Goal: Task Accomplishment & Management: Complete application form

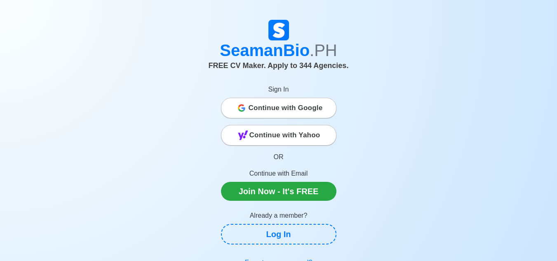
click at [291, 110] on span "Continue with Google" at bounding box center [285, 108] width 74 height 16
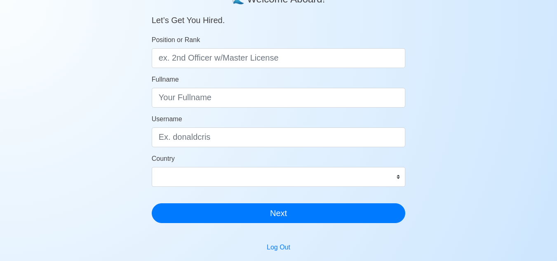
scroll to position [124, 0]
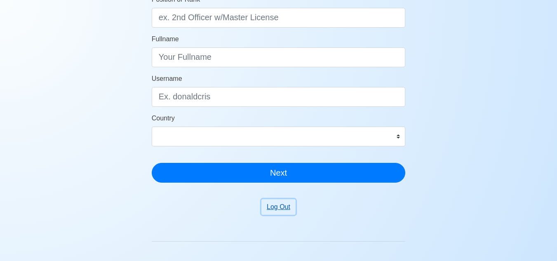
click at [288, 210] on button "Log Out" at bounding box center [278, 207] width 34 height 16
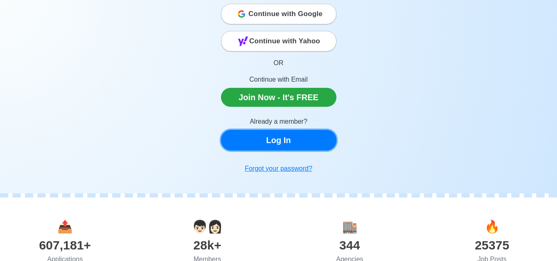
click at [285, 145] on link "Log In" at bounding box center [278, 140] width 115 height 21
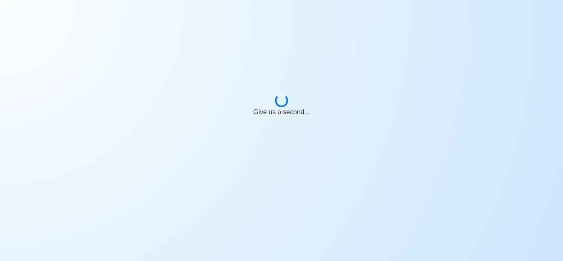
click at [315, 54] on div "Give us a second..." at bounding box center [281, 102] width 563 height 204
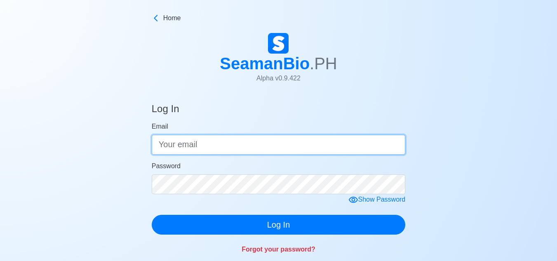
click at [197, 146] on input "Email" at bounding box center [279, 145] width 254 height 20
type input "danilojr.dumaoal@gmail.com"
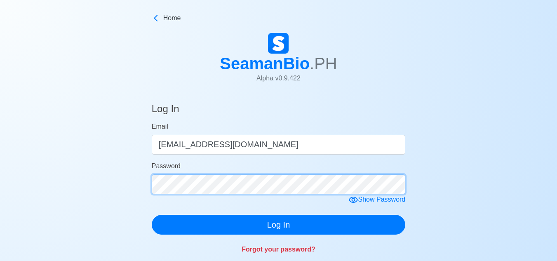
click button "Log In" at bounding box center [279, 225] width 254 height 20
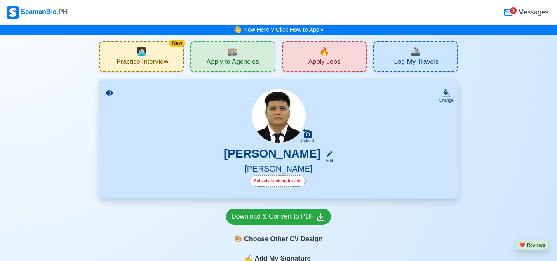
click at [298, 118] on img at bounding box center [279, 116] width 54 height 54
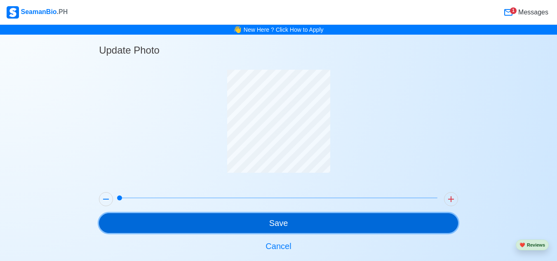
click at [253, 218] on button "Save" at bounding box center [278, 223] width 359 height 20
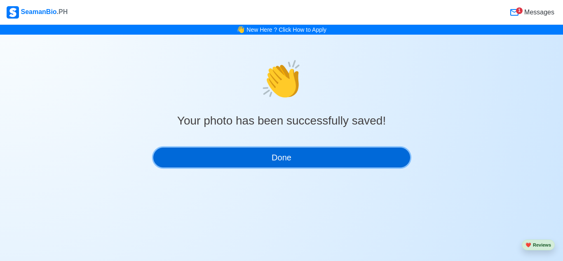
click at [272, 155] on button "Done" at bounding box center [281, 158] width 257 height 20
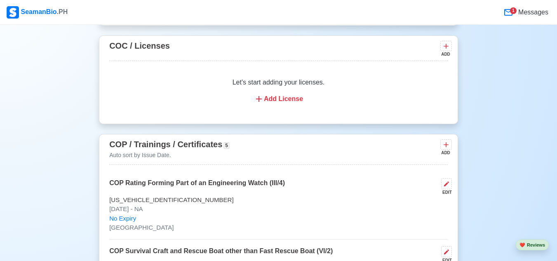
scroll to position [1401, 0]
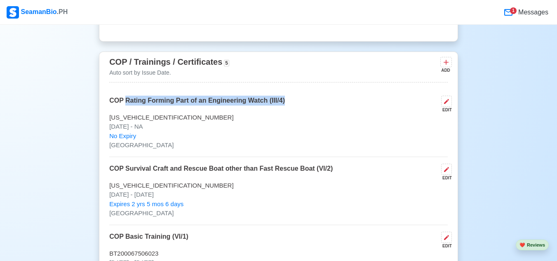
drag, startPoint x: 297, startPoint y: 103, endPoint x: 124, endPoint y: 107, distance: 172.3
click at [124, 107] on div "COP Rating Forming Part of an Engineering Watch (III/4) EDIT" at bounding box center [278, 104] width 338 height 17
copy p "Rating Forming Part of an Engineering Watch (III/4)"
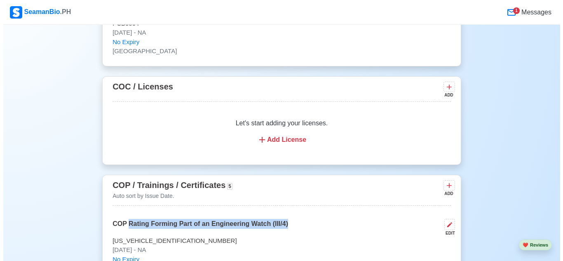
scroll to position [1278, 0]
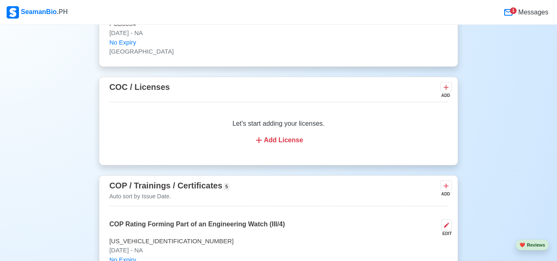
click at [288, 141] on div "Add License" at bounding box center [278, 140] width 319 height 10
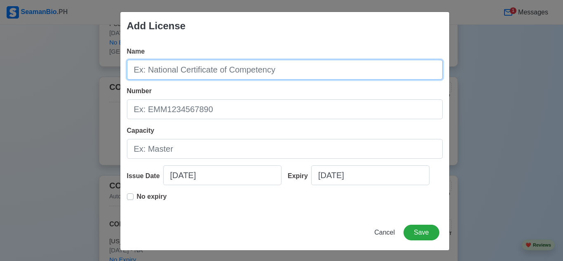
click at [202, 70] on input "Name" at bounding box center [285, 70] width 316 height 20
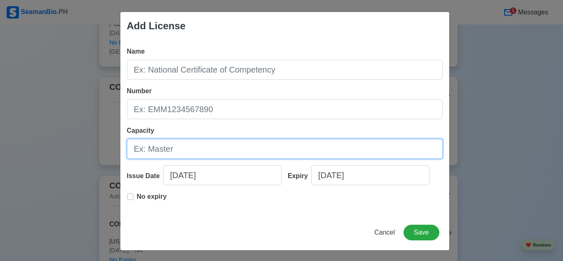
click at [172, 147] on input "Capacity" at bounding box center [285, 149] width 316 height 20
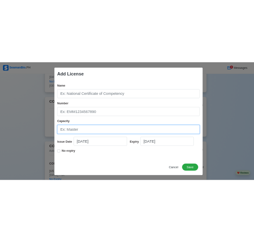
scroll to position [1, 0]
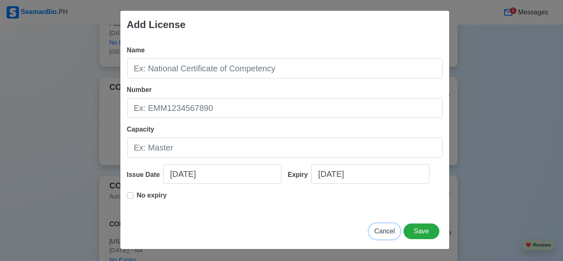
click at [386, 233] on span "Cancel" at bounding box center [384, 230] width 21 height 7
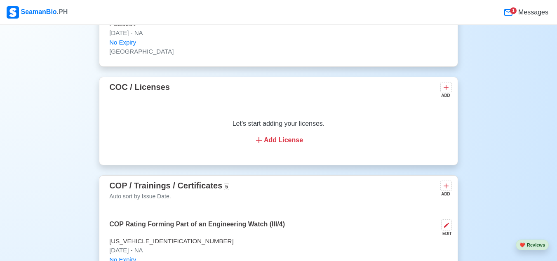
click at [286, 141] on div "Add License" at bounding box center [278, 140] width 319 height 10
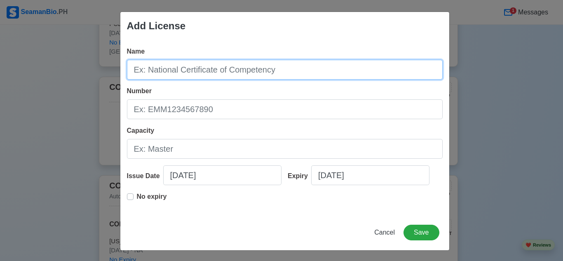
click at [139, 73] on input "Name" at bounding box center [285, 70] width 316 height 20
paste input "Rating Forming Part of an Engineering Watch (III/4)"
type input "Rating Forming Part of an Engineering Watch (III/4)"
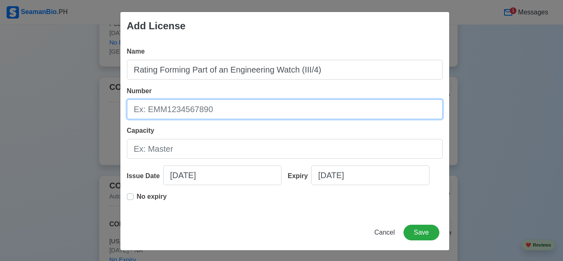
click at [173, 107] on input "Number" at bounding box center [285, 109] width 316 height 20
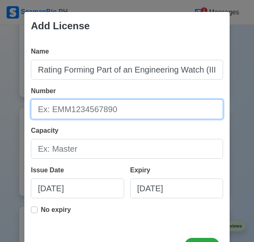
click at [37, 111] on input "Number" at bounding box center [127, 109] width 192 height 20
paste input "[US_VEHICLE_IDENTIFICATION_NUMBER]"
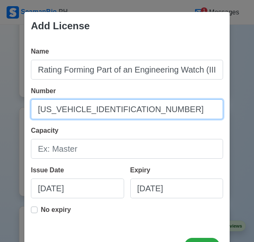
type input "[US_VEHICLE_IDENTIFICATION_NUMBER]"
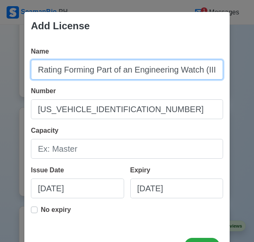
click at [120, 66] on input "Rating Forming Part of an Engineering Watch (III/4)" at bounding box center [127, 70] width 192 height 20
paste input "ATINGS FORMING PART OF ENGINEERING WATCH III/4"
type input "RATINGS FORMING PART OF ENGINEERING WATCH III/4"
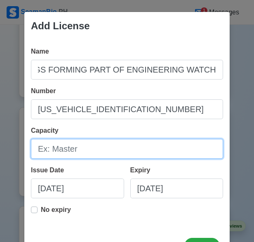
click at [84, 148] on input "Capacity" at bounding box center [127, 149] width 192 height 20
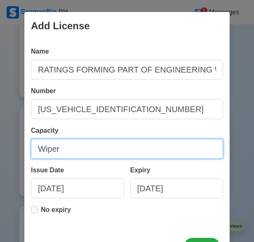
type input "Wiper"
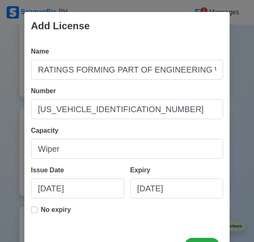
click at [121, 130] on div "Capacity Wiper" at bounding box center [127, 142] width 192 height 33
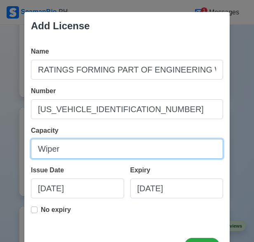
click at [94, 153] on input "Wiper" at bounding box center [127, 149] width 192 height 20
type input "WIPER"
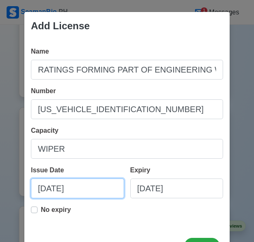
select select "****"
select select "******"
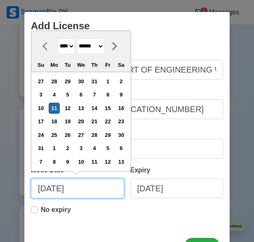
click at [43, 189] on input "[DATE]" at bounding box center [77, 188] width 93 height 20
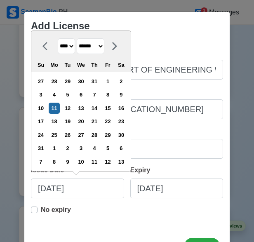
click at [68, 47] on select "**** **** **** **** **** **** **** **** **** **** **** **** **** **** **** ****…" at bounding box center [66, 46] width 17 height 16
select select "****"
click at [58, 52] on select "**** **** **** **** **** **** **** **** **** **** **** **** **** **** **** ****…" at bounding box center [66, 46] width 17 height 16
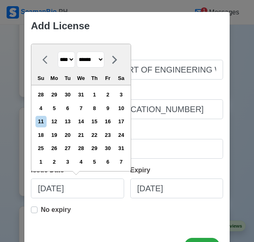
click at [101, 60] on select "******* ******** ***** ***** *** **** **** ****** ********* ******* ******** **…" at bounding box center [91, 60] width 28 height 16
select select "****"
click at [77, 52] on select "******* ******** ***** ***** *** **** **** ****** ********* ******* ******** **…" at bounding box center [91, 60] width 28 height 16
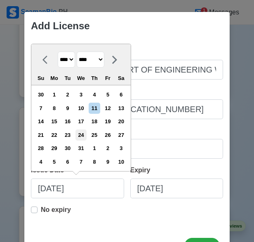
click at [87, 134] on div "24" at bounding box center [80, 134] width 11 height 11
type input "07/24/2024"
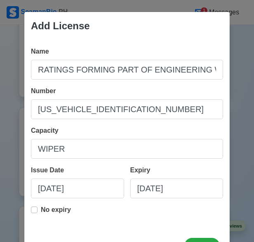
click at [41, 210] on label "No expiry" at bounding box center [56, 213] width 30 height 16
type input "07/24/2024"
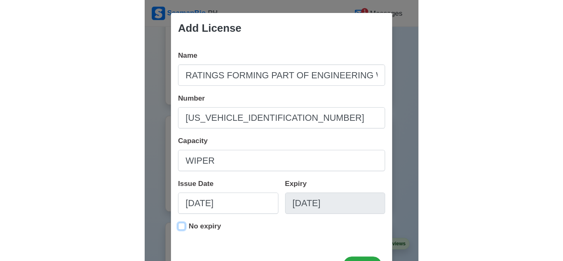
scroll to position [33, 0]
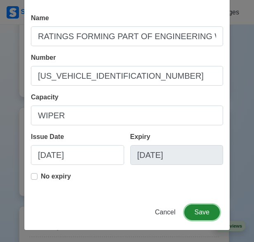
click at [200, 215] on button "Save" at bounding box center [201, 212] width 35 height 16
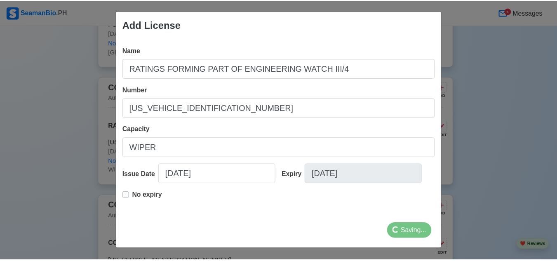
scroll to position [1, 0]
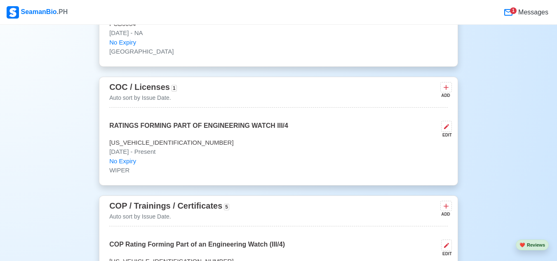
click at [337, 133] on div "RATINGS FORMING PART OF ENGINEERING WATCH III/4 EDIT" at bounding box center [278, 129] width 338 height 17
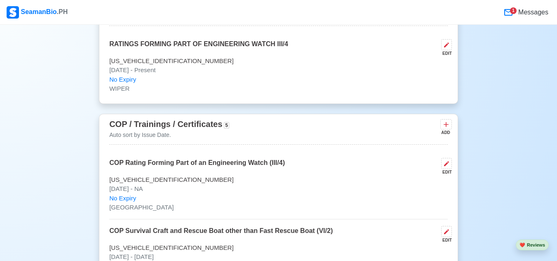
scroll to position [1360, 0]
click at [448, 166] on icon at bounding box center [446, 162] width 7 height 7
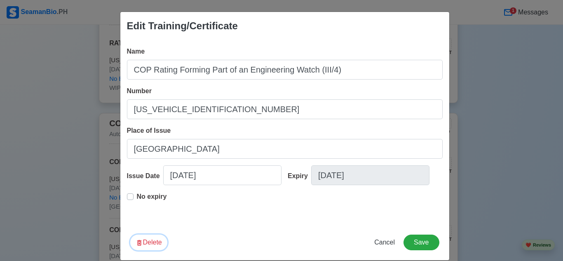
click at [154, 243] on button "Delete" at bounding box center [148, 242] width 37 height 16
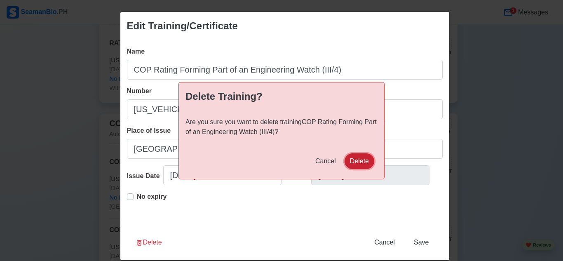
click at [354, 158] on button "Delete" at bounding box center [360, 161] width 30 height 16
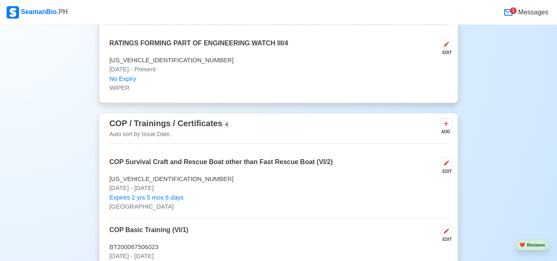
scroll to position [1401, 0]
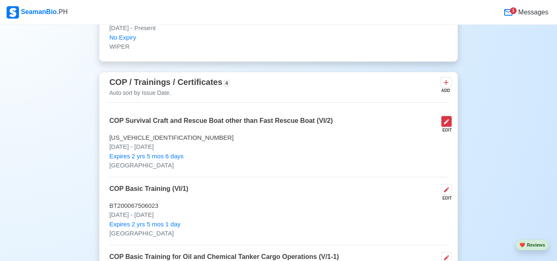
click at [450, 124] on button at bounding box center [446, 121] width 11 height 11
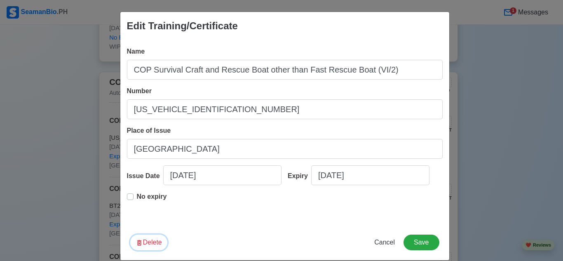
click at [144, 243] on button "Delete" at bounding box center [148, 242] width 37 height 16
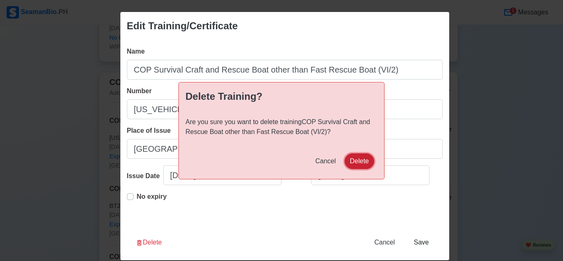
click at [355, 162] on button "Delete" at bounding box center [360, 161] width 30 height 16
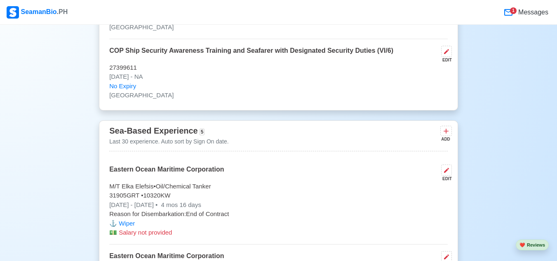
scroll to position [1566, 0]
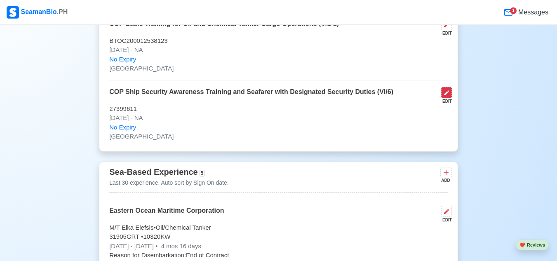
click at [443, 96] on icon at bounding box center [446, 92] width 7 height 7
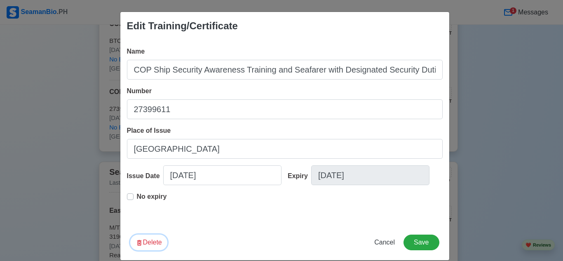
click at [149, 246] on button "Delete" at bounding box center [148, 242] width 37 height 16
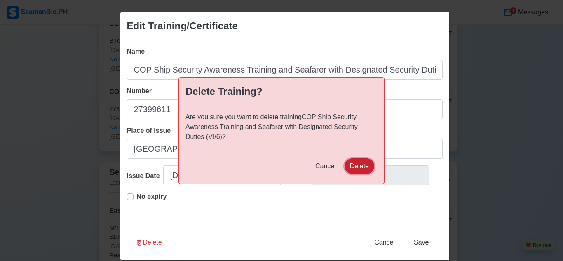
click at [356, 166] on button "Delete" at bounding box center [360, 166] width 30 height 16
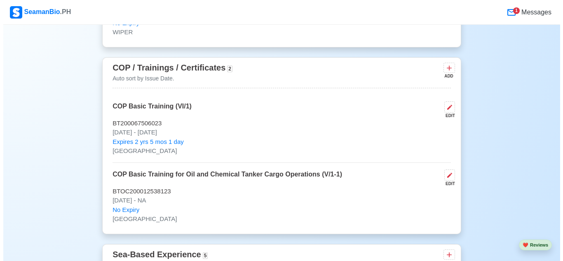
scroll to position [1401, 0]
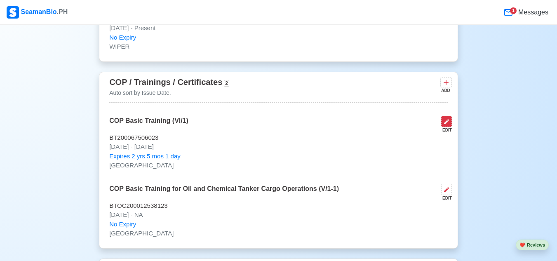
click at [444, 124] on icon at bounding box center [446, 121] width 7 height 7
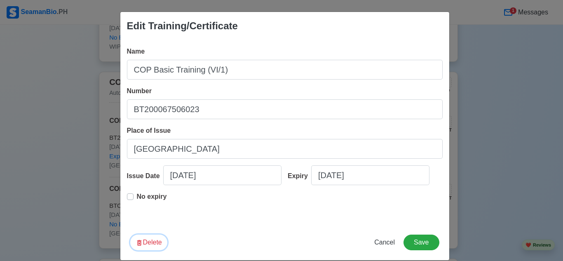
click at [144, 240] on button "Delete" at bounding box center [148, 242] width 37 height 16
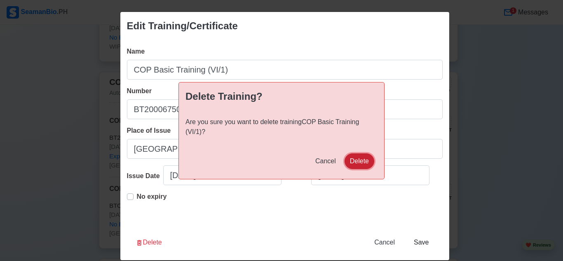
click at [353, 163] on button "Delete" at bounding box center [360, 161] width 30 height 16
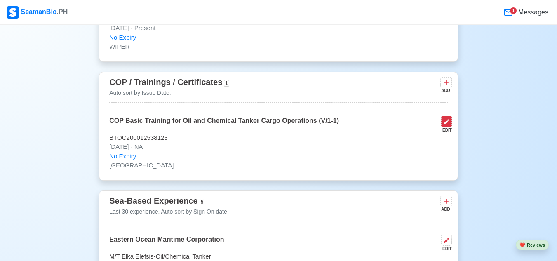
click at [446, 124] on icon at bounding box center [446, 121] width 5 height 5
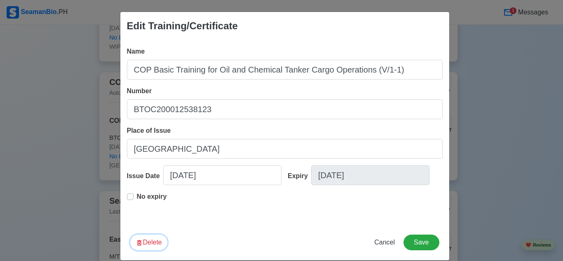
click at [140, 240] on button "Delete" at bounding box center [148, 242] width 37 height 16
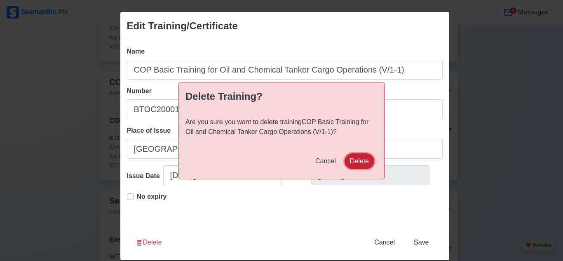
click at [363, 162] on button "Delete" at bounding box center [360, 161] width 30 height 16
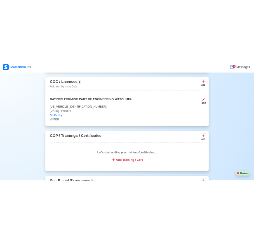
scroll to position [1382, 0]
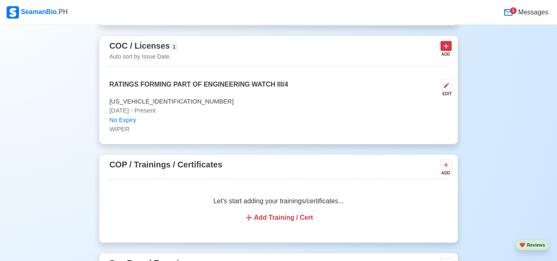
click at [446, 47] on icon at bounding box center [446, 46] width 8 height 8
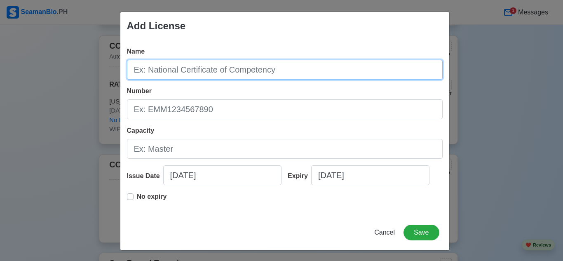
click at [204, 67] on input "Name" at bounding box center [285, 70] width 316 height 20
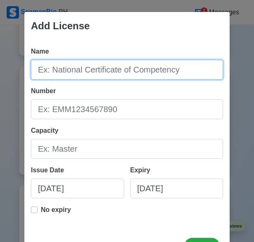
click at [87, 72] on input "Name" at bounding box center [127, 70] width 192 height 20
paste input "SHIPS’ CATERING NC I"
type input "SHIPS’ CATERING NC I"
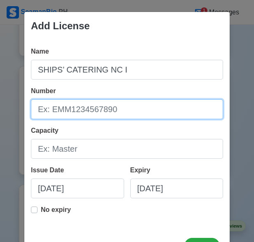
click at [45, 114] on input "Number" at bounding box center [127, 109] width 192 height 20
paste input "25130601045739"
type input "25130601045739"
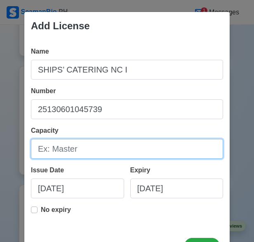
click at [40, 151] on input "Capacity" at bounding box center [127, 149] width 192 height 20
type input "m"
type input "[PERSON_NAME]"
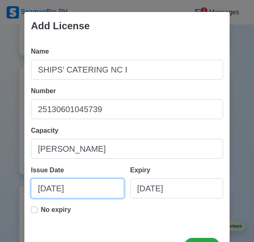
click at [39, 192] on input "[DATE]" at bounding box center [77, 188] width 93 height 20
select select "****"
select select "******"
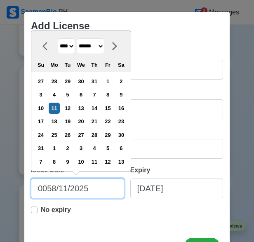
type input "005/11/2025"
select select "***"
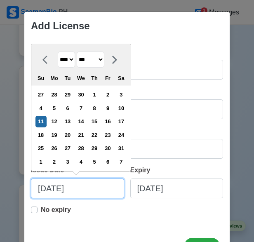
click at [56, 187] on input "[DATE]" at bounding box center [77, 188] width 93 height 20
type input "05//2025"
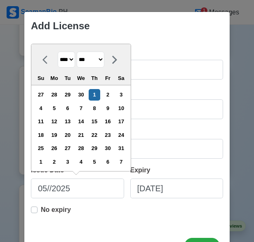
click at [70, 60] on select "**** **** **** **** **** **** **** **** **** **** **** **** **** **** **** ****…" at bounding box center [66, 60] width 17 height 16
click at [58, 52] on select "**** **** **** **** **** **** **** **** **** **** **** **** **** **** **** ****…" at bounding box center [66, 60] width 17 height 16
click at [104, 60] on select "******* ******** ***** ***** *** **** **** ****** ********* ******* ******** **…" at bounding box center [91, 60] width 28 height 16
select select "******"
click at [77, 52] on select "******* ******** ***** ***** *** **** **** ****** ********* ******* ******** **…" at bounding box center [91, 60] width 28 height 16
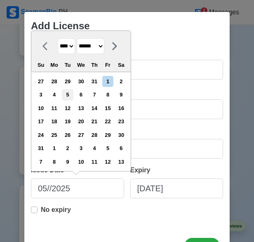
click at [71, 95] on div "5" at bounding box center [67, 94] width 11 height 11
type input "08/05/2025"
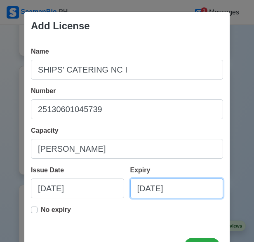
select select "****"
select select "******"
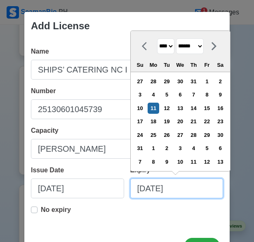
click at [155, 188] on input "[DATE]" at bounding box center [176, 188] width 93 height 20
click at [182, 192] on input "08/04/2025" at bounding box center [176, 188] width 93 height 20
type input "08/04/20"
select select "****"
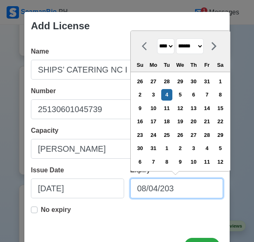
type input "08/04/2030"
select select "****"
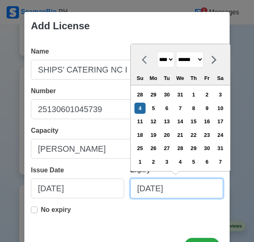
type input "08/04/2030"
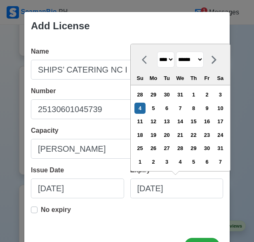
click at [161, 217] on div "No expiry" at bounding box center [127, 213] width 192 height 16
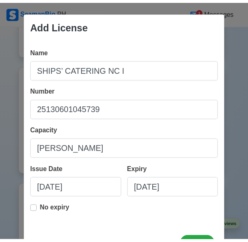
scroll to position [33, 0]
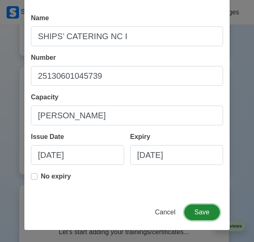
click at [191, 212] on button "Save" at bounding box center [201, 212] width 35 height 16
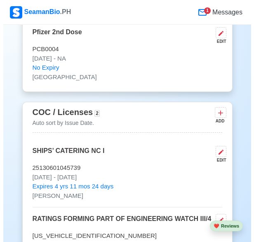
scroll to position [1382, 0]
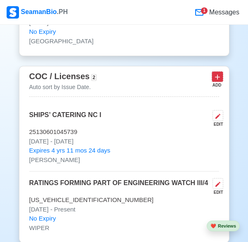
click at [215, 75] on button at bounding box center [217, 76] width 12 height 10
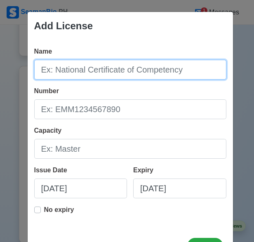
click at [123, 73] on input "Name" at bounding box center [130, 70] width 192 height 20
paste input "SHIPS’ CATERING NC III"
type input "SHIPS’ CATERING NC III"
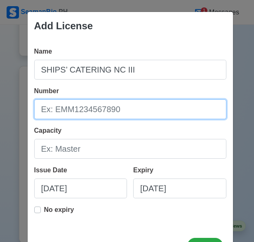
click at [84, 115] on input "Number" at bounding box center [130, 109] width 192 height 20
paste input "23130303364665"
type input "23130303364665"
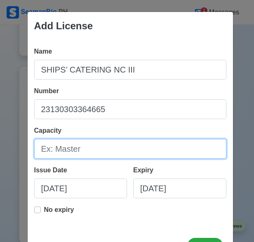
click at [54, 150] on input "Capacity" at bounding box center [130, 149] width 192 height 20
type input "c"
type input "COOK"
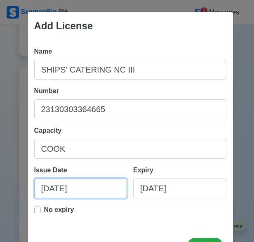
click at [45, 188] on input "[DATE]" at bounding box center [80, 188] width 93 height 20
select select "****"
select select "******"
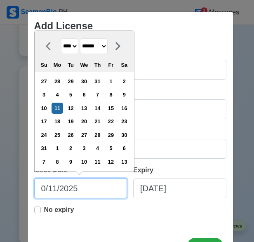
type input "[DATE]"
select select "***"
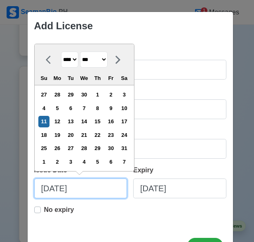
click at [59, 188] on input "[DATE]" at bounding box center [80, 188] width 93 height 20
type input "05/05/2023"
select select "****"
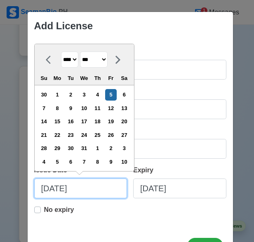
type input "05/05/2023"
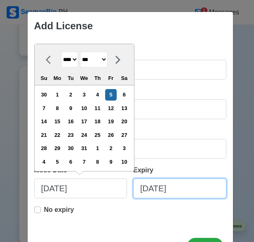
click at [146, 188] on input "[DATE]" at bounding box center [179, 188] width 93 height 20
select select "****"
select select "******"
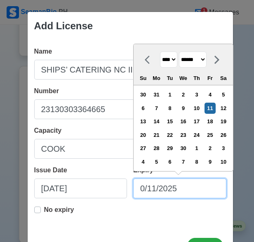
type input "04/11/2025"
select select "*****"
type input "04/05/2028"
select select "****"
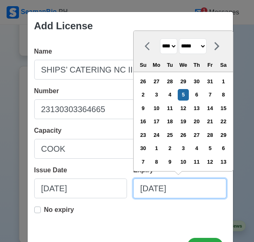
type input "04/05/2028"
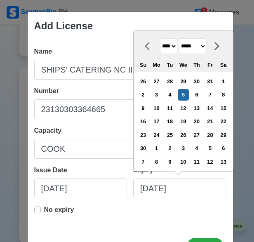
click at [146, 217] on div "No expiry" at bounding box center [130, 213] width 192 height 16
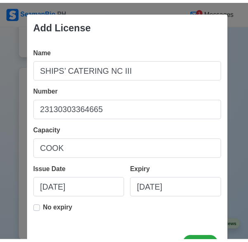
scroll to position [33, 0]
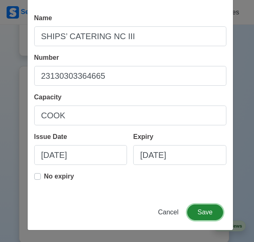
click at [200, 207] on button "Save" at bounding box center [204, 212] width 35 height 16
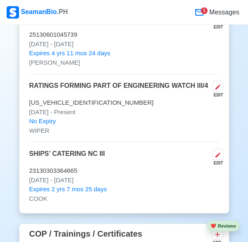
scroll to position [1464, 0]
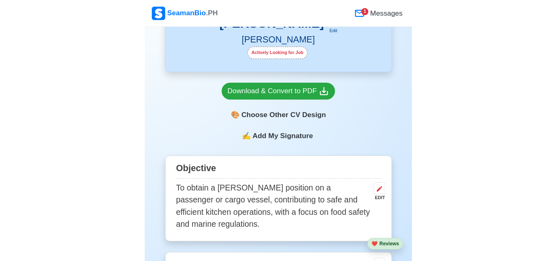
scroll to position [206, 0]
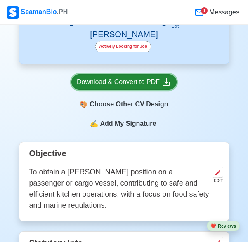
click at [164, 86] on icon at bounding box center [165, 81] width 7 height 7
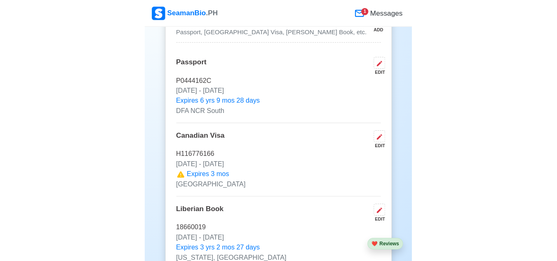
scroll to position [783, 0]
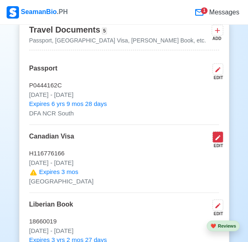
click at [216, 141] on icon at bounding box center [217, 137] width 7 height 7
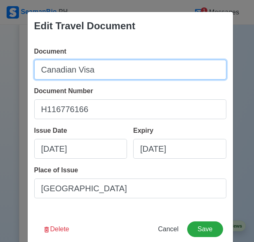
click at [98, 69] on input "Canadian Visa" at bounding box center [130, 70] width 192 height 20
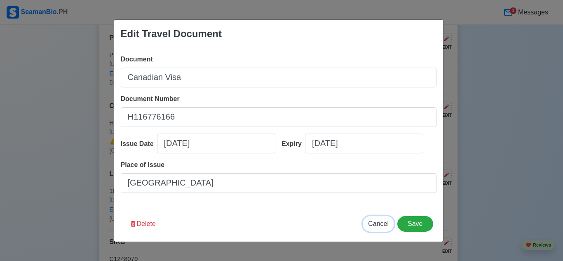
click at [253, 228] on button "Cancel" at bounding box center [378, 224] width 31 height 16
type input "[DATE]"
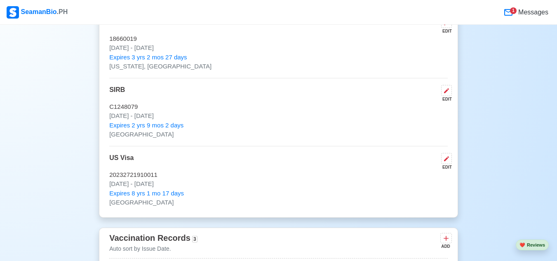
scroll to position [948, 0]
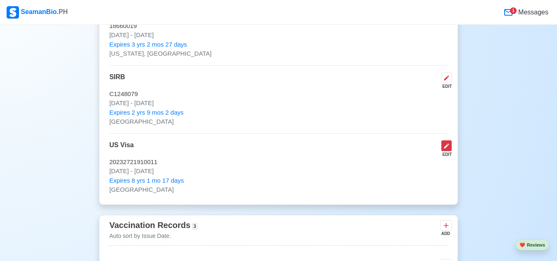
click at [253, 148] on button at bounding box center [446, 145] width 11 height 11
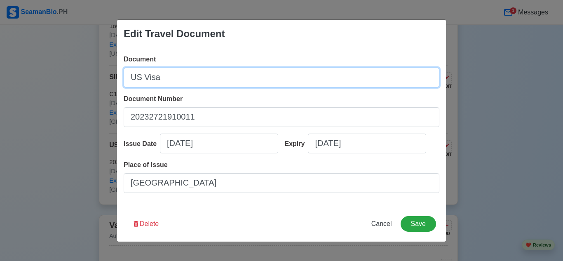
drag, startPoint x: 162, startPoint y: 76, endPoint x: 119, endPoint y: 76, distance: 43.7
click at [119, 76] on div "Document US Visa Document Number [CREDIT_CARD_NUMBER] Issue Date [DATE] Expiry …" at bounding box center [281, 127] width 329 height 158
paste input "C1/D Crew Member/Transit"
type input "US C1/D Crew Member/Transit Visa"
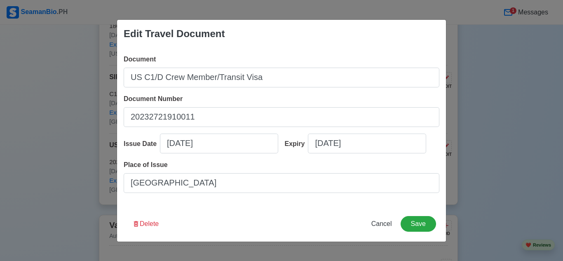
click at [243, 104] on div "Document Number 20232721910011" at bounding box center [282, 110] width 316 height 33
click at [253, 220] on button "Save" at bounding box center [418, 224] width 35 height 16
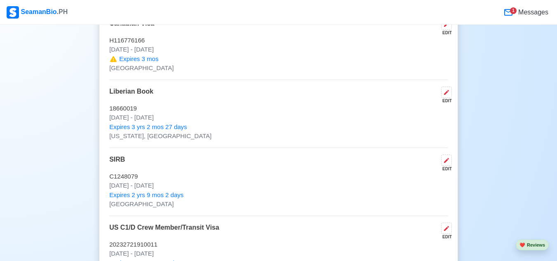
scroll to position [824, 0]
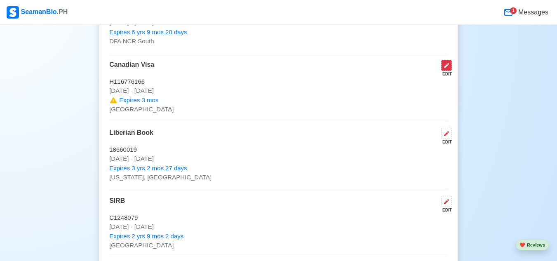
click at [253, 71] on button at bounding box center [446, 65] width 11 height 11
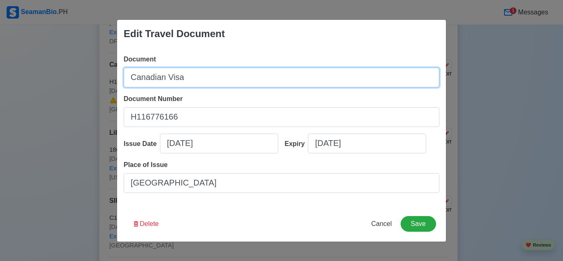
click at [185, 79] on input "Canadian Visa" at bounding box center [282, 78] width 316 height 20
paste input "WX-1"
type input "Canadian WX-1 Visa"
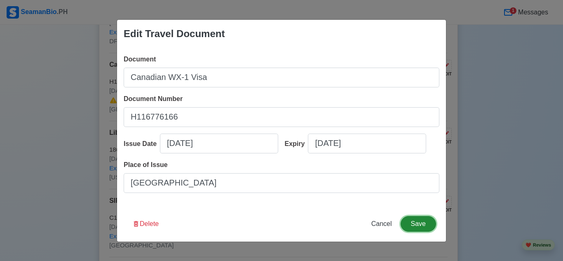
click at [253, 223] on button "Save" at bounding box center [418, 224] width 35 height 16
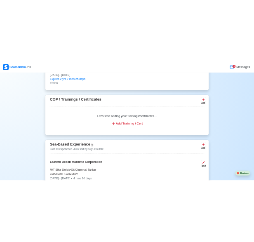
scroll to position [1648, 0]
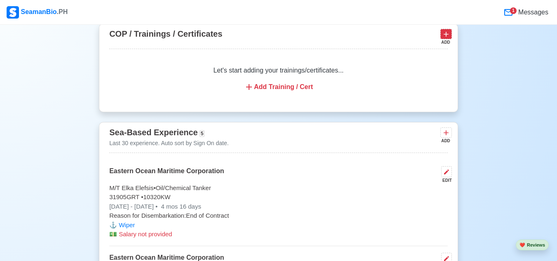
click at [253, 37] on icon at bounding box center [446, 34] width 8 height 8
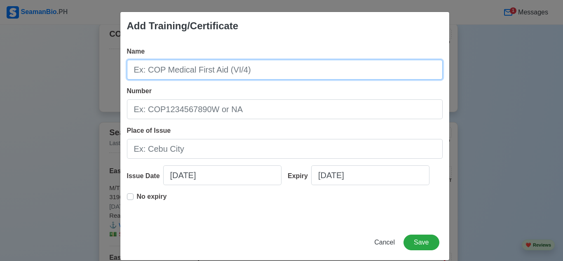
click at [194, 76] on input "Name" at bounding box center [285, 70] width 316 height 20
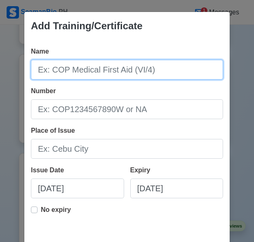
click at [70, 69] on input "Name" at bounding box center [127, 70] width 192 height 20
paste input "BASIC TRAINING"
type input "BASIC TRAINING"
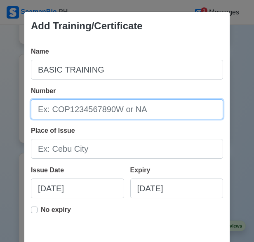
click at [42, 114] on input "Number" at bounding box center [127, 109] width 192 height 20
paste input "BT200067506023"
type input "BT200067506023"
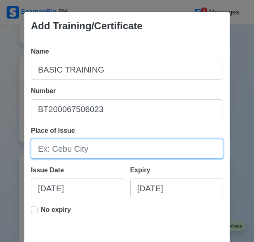
click at [48, 150] on input "Place of Issue" at bounding box center [127, 149] width 192 height 20
type input "n"
type input "m"
type input "[GEOGRAPHIC_DATA]"
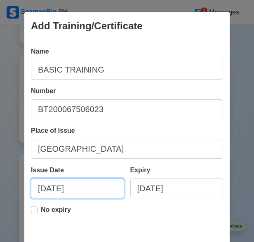
select select "****"
select select "******"
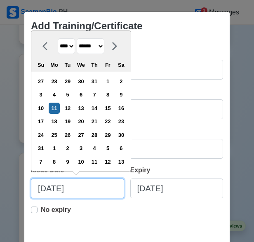
click at [37, 188] on input "[DATE]" at bounding box center [77, 188] width 93 height 20
type input "010/11/2025"
select select "*******"
type input "[DATE]"
select select "*******"
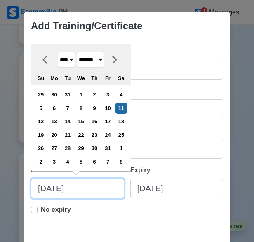
click at [54, 189] on input "[DATE]" at bounding box center [77, 188] width 93 height 20
click at [76, 186] on input "[DATE]" at bounding box center [77, 188] width 93 height 20
type input "[DATE]"
select select "****"
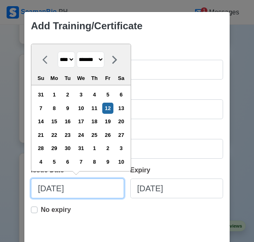
type input "[DATE]"
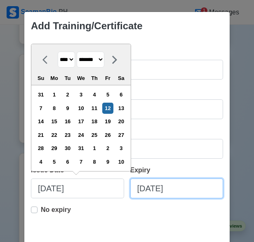
select select "****"
select select "******"
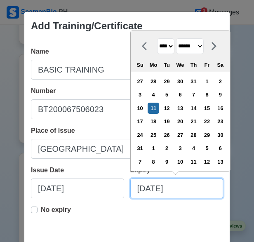
click at [142, 189] on input "[DATE]" at bounding box center [176, 188] width 93 height 20
type input "[DATE]"
select select "*******"
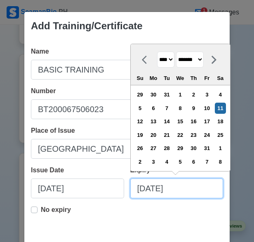
click at [155, 188] on input "[DATE]" at bounding box center [176, 188] width 93 height 20
click at [189, 191] on input "[DATE]" at bounding box center [176, 188] width 93 height 20
type input "[DATE]"
select select "****"
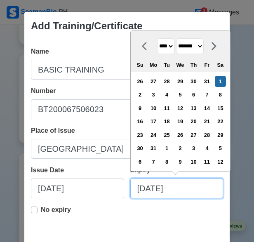
type input "[DATE]"
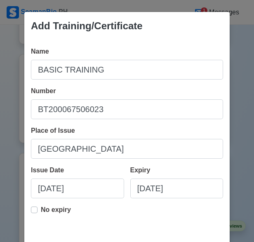
click at [154, 227] on div "No expiry" at bounding box center [127, 218] width 192 height 26
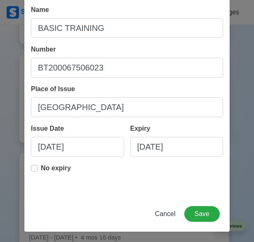
scroll to position [43, 0]
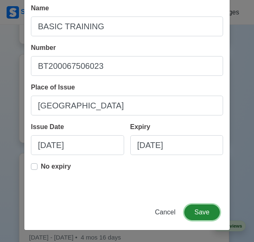
click at [197, 207] on button "Save" at bounding box center [201, 212] width 35 height 16
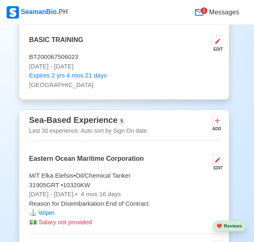
scroll to position [1585, 0]
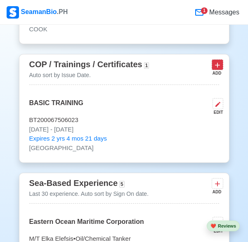
click at [221, 69] on icon at bounding box center [217, 65] width 8 height 8
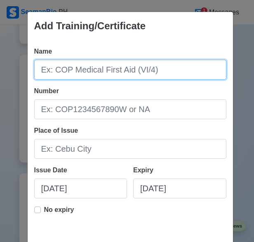
click at [86, 73] on input "Name" at bounding box center [130, 70] width 192 height 20
paste input "SURVIVAL CRAFT AND RESCUE BOAT OTHER THAN FAST RESCUE BOAT"
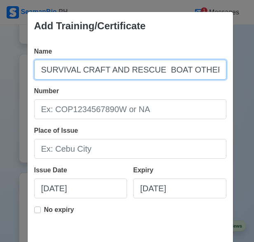
scroll to position [0, 87]
type input "SURVIVAL CRAFT AND RESCUE BOAT OTHER THAN FAST RESCUE BOAT"
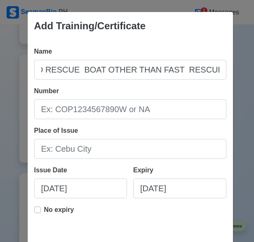
scroll to position [0, 0]
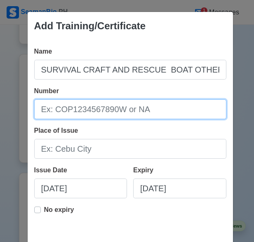
click at [44, 109] on input "Number" at bounding box center [130, 109] width 192 height 20
paste input "SCRB200010256225"
type input "SCRB200010256225"
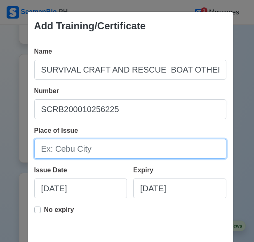
click at [42, 150] on input "Place of Issue" at bounding box center [130, 149] width 192 height 20
type input "[GEOGRAPHIC_DATA]"
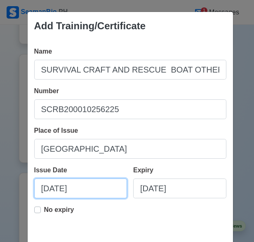
click at [45, 190] on input "[DATE]" at bounding box center [80, 188] width 93 height 20
select select "****"
select select "******"
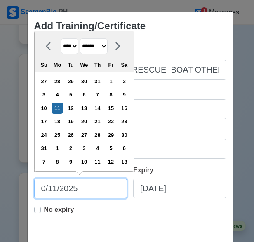
type input "[DATE]"
select select "*******"
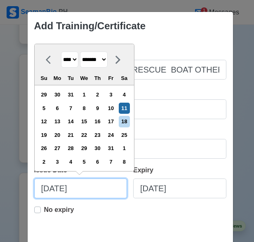
click at [57, 188] on input "[DATE]" at bounding box center [80, 188] width 93 height 20
click at [83, 188] on input "[DATE]" at bounding box center [80, 188] width 93 height 20
type input "[DATE]"
select select "****"
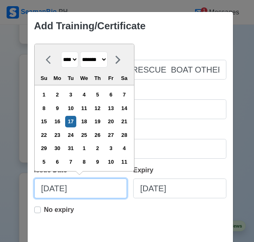
type input "[DATE]"
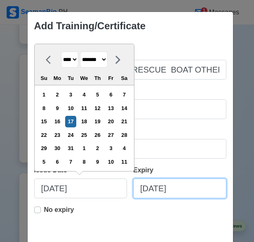
select select "****"
select select "******"
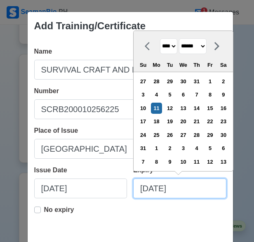
click at [146, 190] on input "[DATE]" at bounding box center [179, 188] width 93 height 20
type input "[DATE]"
select select "*******"
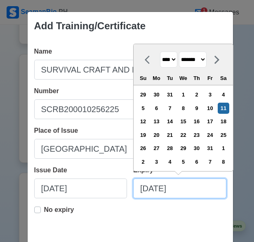
click at [159, 187] on input "[DATE]" at bounding box center [179, 188] width 93 height 20
click at [180, 193] on input "[DATE]" at bounding box center [179, 188] width 93 height 20
type input "[DATE]"
select select "****"
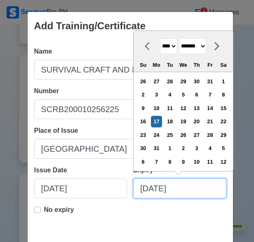
scroll to position [41, 0]
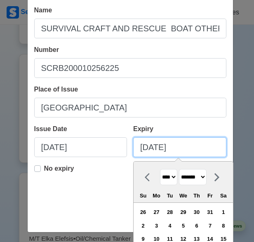
type input "[DATE]"
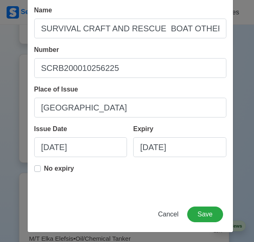
click at [96, 192] on div "Name SURVIVAL CRAFT AND RESCUE BOAT OTHER THAN FAST RESCUE BOAT Number SCRB2000…" at bounding box center [130, 98] width 205 height 198
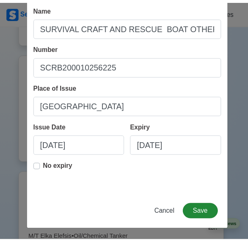
scroll to position [43, 0]
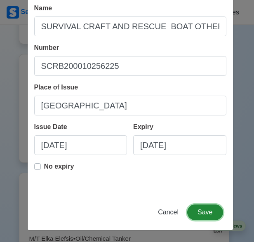
click at [196, 210] on button "Save" at bounding box center [204, 212] width 35 height 16
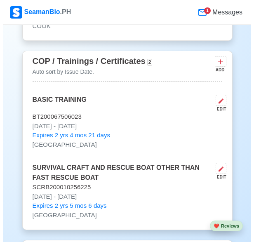
scroll to position [1585, 0]
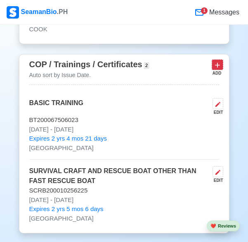
click at [219, 69] on icon at bounding box center [217, 65] width 8 height 8
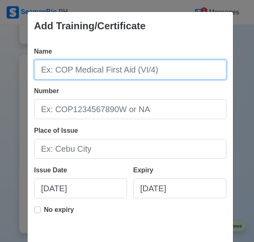
click at [64, 68] on input "Name" at bounding box center [130, 70] width 192 height 20
paste input "BASIC TRAINING FOR OIL AND CHEMICAL TANKER CARGO OPERATIONS"
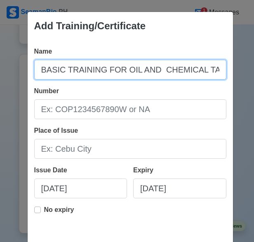
scroll to position [0, 91]
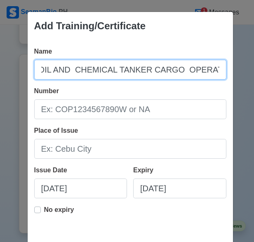
type input "BASIC TRAINING FOR OIL AND CHEMICAL TANKER CARGO OPERATIONS"
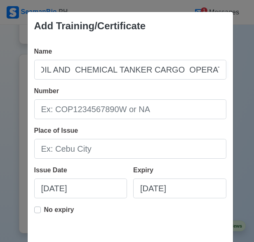
scroll to position [0, 0]
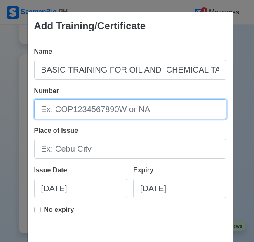
click at [73, 108] on input "Number" at bounding box center [130, 109] width 192 height 20
paste input "BTOC200012538123"
type input "BTOC200012538123"
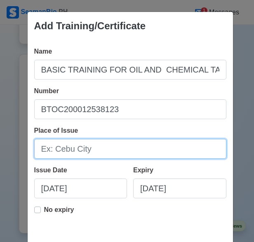
click at [53, 152] on input "Place of Issue" at bounding box center [130, 149] width 192 height 20
type input "[GEOGRAPHIC_DATA]"
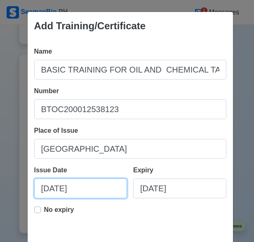
click at [48, 189] on input "[DATE]" at bounding box center [80, 188] width 93 height 20
select select "****"
select select "******"
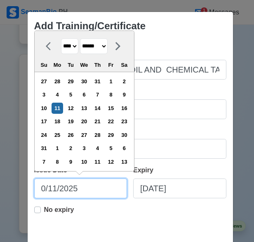
type input "[DATE]"
select select "*******"
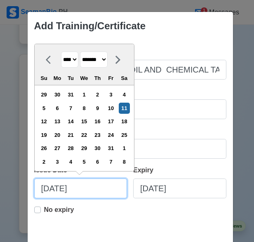
click at [60, 186] on input "[DATE]" at bounding box center [80, 188] width 93 height 20
click at [91, 192] on input "[DATE]" at bounding box center [80, 188] width 93 height 20
type input "[DATE]"
select select "****"
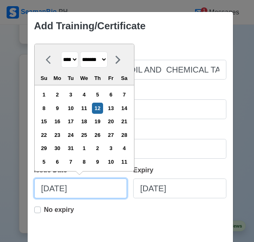
type input "[DATE]"
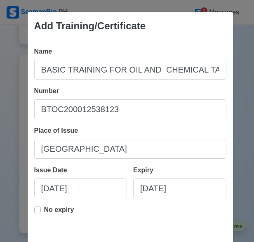
click at [44, 211] on label "No expiry" at bounding box center [59, 213] width 30 height 16
type input "[DATE]"
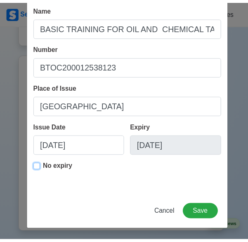
scroll to position [43, 0]
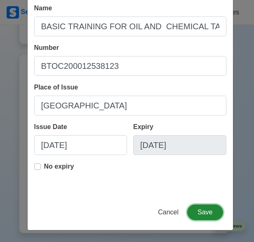
click at [192, 212] on button "Save" at bounding box center [204, 212] width 35 height 16
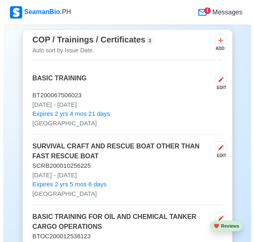
scroll to position [1585, 0]
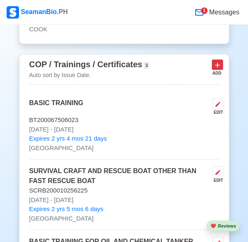
click at [217, 67] on icon at bounding box center [217, 65] width 5 height 5
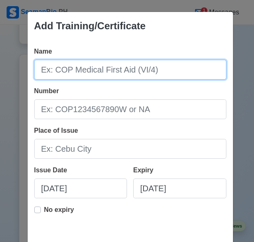
click at [66, 74] on input "Name" at bounding box center [130, 70] width 192 height 20
paste input "BASIC TRAINING FOR LIQUIFIED GAS TANKER CARGO OPERATIONS"
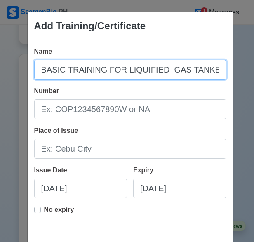
scroll to position [0, 72]
type input "BASIC TRAINING FOR LIQUIFIED GAS TANKER CARGO OPERATIONS"
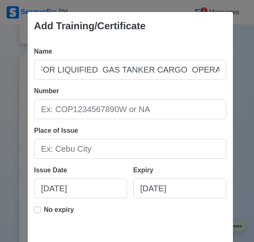
scroll to position [0, 0]
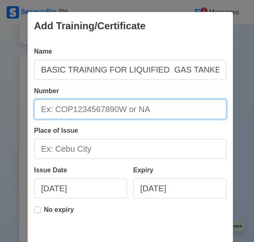
click at [43, 113] on input "Number" at bounding box center [130, 109] width 192 height 20
paste input "[US_VEHICLE_IDENTIFICATION_NUMBER]"
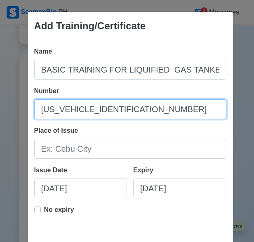
type input "[US_VEHICLE_IDENTIFICATION_NUMBER]"
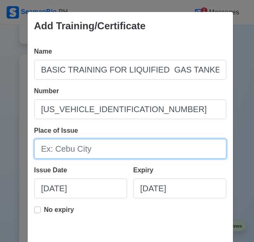
click at [44, 150] on input "Place of Issue" at bounding box center [130, 149] width 192 height 20
type input "[GEOGRAPHIC_DATA]"
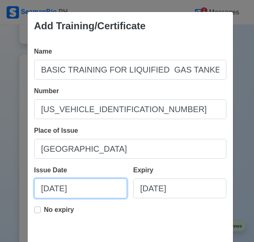
click at [47, 185] on input "[DATE]" at bounding box center [80, 188] width 93 height 20
select select "****"
select select "******"
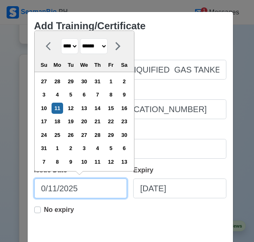
type input "[DATE]"
select select "***"
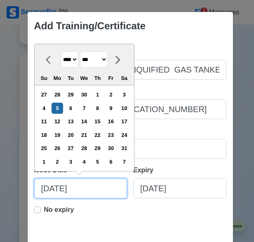
type input "[DATE]"
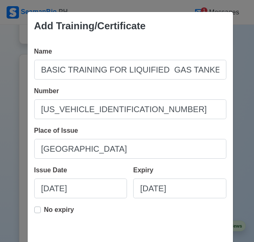
click at [44, 213] on label "No expiry" at bounding box center [59, 213] width 30 height 16
type input "[DATE]"
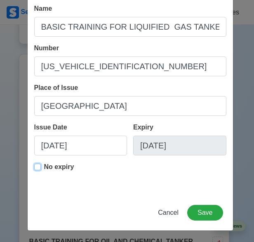
scroll to position [43, 0]
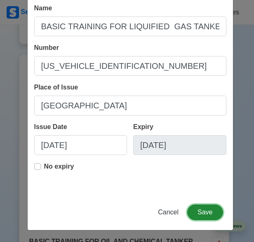
click at [197, 213] on button "Save" at bounding box center [204, 212] width 35 height 16
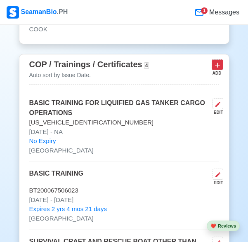
click at [212, 68] on button at bounding box center [217, 64] width 12 height 10
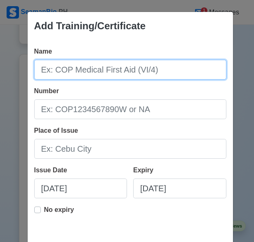
click at [127, 70] on input "Name" at bounding box center [130, 70] width 192 height 20
paste input "SHIP SECURIY AWARENESS TRAINING AND SEAFARES WITH DESIGNITED SECURITY DUTIES"
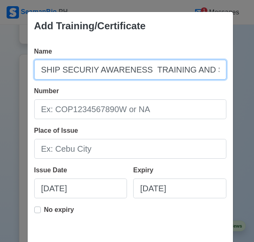
scroll to position [0, 157]
type input "SHIP SECURIY AWARENESS TRAINING AND SEAFARES WITH DESIGNITED SECURITY DUTIES"
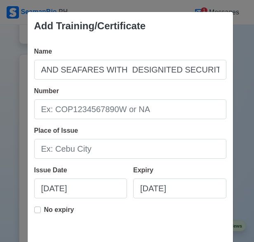
scroll to position [0, 0]
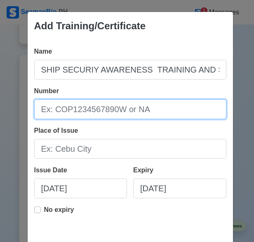
click at [82, 108] on input "Number" at bounding box center [130, 109] width 192 height 20
paste input "SDSD200028218125"
type input "SDSD200028218125"
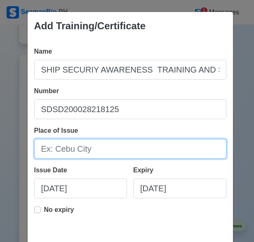
click at [51, 151] on input "Place of Issue" at bounding box center [130, 149] width 192 height 20
type input "[GEOGRAPHIC_DATA]"
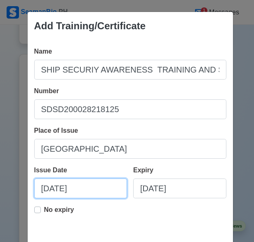
select select "****"
select select "******"
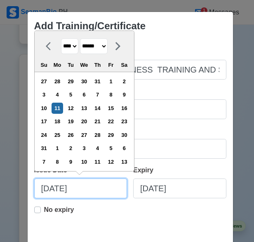
click at [45, 192] on input "[DATE]" at bounding box center [80, 188] width 93 height 20
type input "[DATE]"
select select "****"
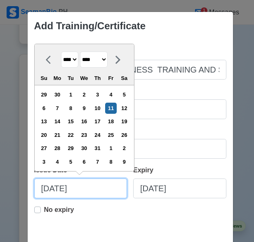
click at [58, 190] on input "[DATE]" at bounding box center [80, 188] width 93 height 20
click at [77, 186] on input "[DATE]" at bounding box center [80, 188] width 93 height 20
type input "[DATE]"
select select "****"
type input "[DATE]"
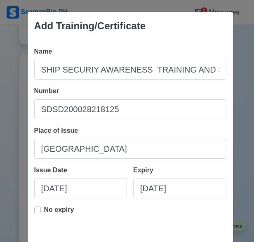
click at [44, 211] on label "No expiry" at bounding box center [59, 213] width 30 height 16
type input "[DATE]"
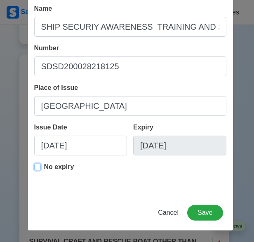
scroll to position [43, 0]
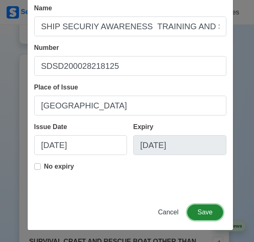
click at [200, 207] on button "Save" at bounding box center [204, 212] width 35 height 16
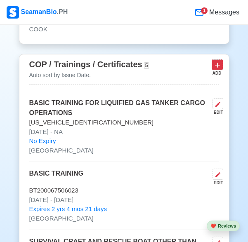
click at [213, 65] on icon at bounding box center [217, 65] width 8 height 8
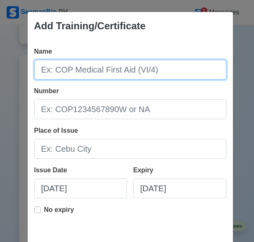
click at [50, 71] on input "Name" at bounding box center [130, 70] width 192 height 20
paste input "CONSOLIDATED MARPOL 73/78"
type input "CONSOLIDATED MARPOL 73/78"
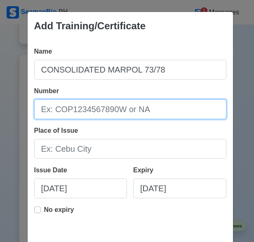
click at [52, 107] on input "Number" at bounding box center [130, 109] width 192 height 20
paste input "MAIVI1311275"
type input "MAIVI1311275"
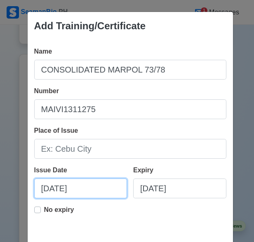
click at [45, 187] on input "[DATE]" at bounding box center [80, 188] width 93 height 20
select select "****"
select select "******"
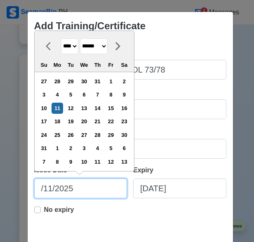
type input "[DATE]"
select select "*******"
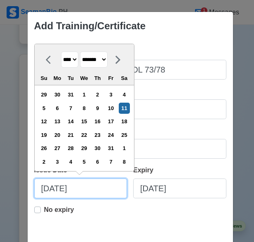
type input "[DATE]"
select select "********"
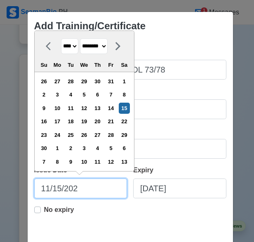
type input "[DATE]"
select select "****"
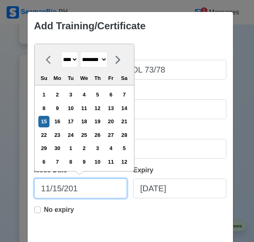
type input "[DATE]"
select select "****"
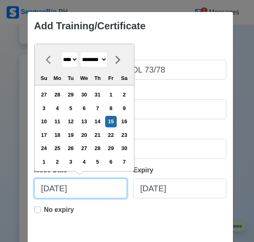
type input "[DATE]"
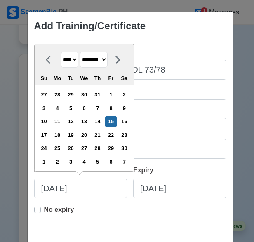
click at [44, 210] on label "No expiry" at bounding box center [59, 213] width 30 height 16
type input "[DATE]"
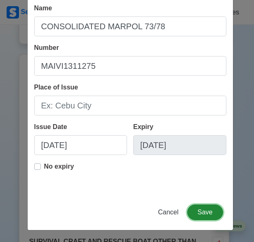
click at [202, 213] on button "Save" at bounding box center [204, 212] width 35 height 16
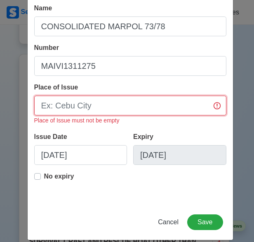
click at [108, 101] on input "Place of Issue" at bounding box center [130, 106] width 192 height 20
type input "[GEOGRAPHIC_DATA]"
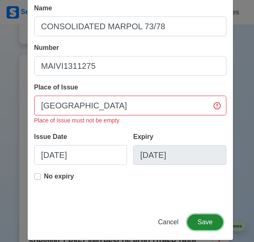
click at [199, 220] on button "Save" at bounding box center [204, 222] width 35 height 16
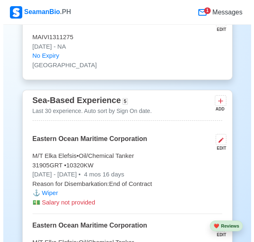
scroll to position [2039, 0]
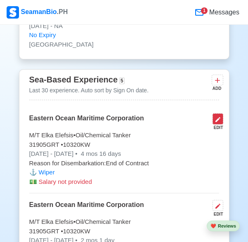
click at [220, 121] on icon at bounding box center [217, 119] width 7 height 7
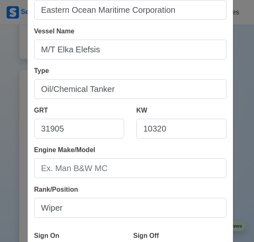
scroll to position [0, 0]
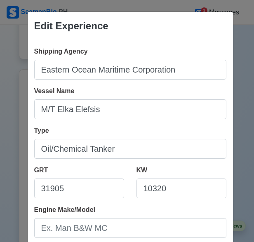
click at [237, 43] on div "Edit Experience Shipping Agency Eastern Ocean Maritime Corporation Vessel Name …" at bounding box center [127, 121] width 254 height 242
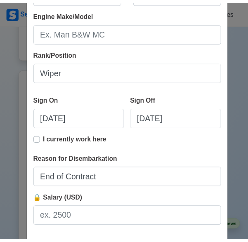
scroll to position [241, 0]
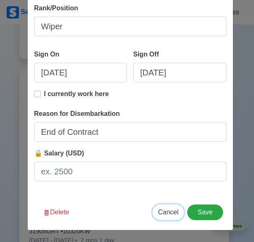
click at [168, 216] on span "Cancel" at bounding box center [168, 212] width 21 height 7
type input "[DATE]"
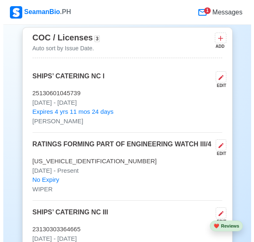
scroll to position [1338, 0]
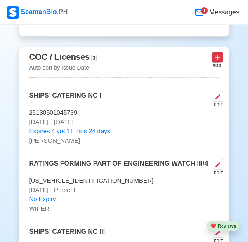
click at [221, 59] on button at bounding box center [217, 57] width 12 height 10
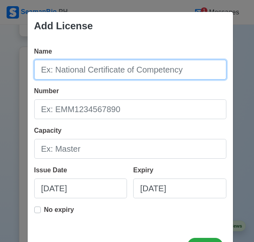
click at [55, 70] on input "Name" at bounding box center [130, 70] width 192 height 20
paste input "SHIELDED METAL ARC WELDING NC I"
type input "SHIELDED METAL ARC WELDING NC I"
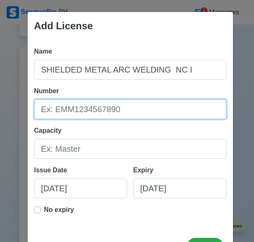
click at [61, 108] on input "Number" at bounding box center [130, 109] width 192 height 20
paste input "24042101019825"
type input "24042101019825"
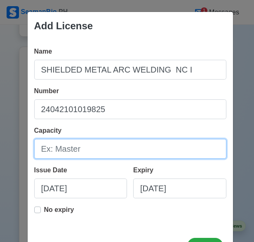
click at [51, 147] on input "Capacity" at bounding box center [130, 149] width 192 height 20
type input "WELDER"
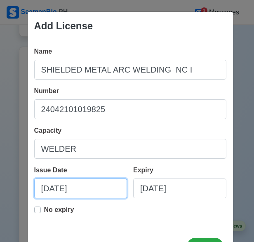
select select "****"
select select "******"
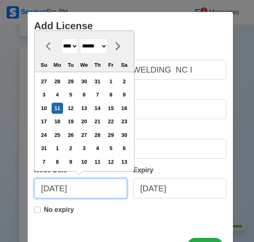
click at [45, 191] on input "[DATE]" at bounding box center [80, 188] width 93 height 20
click at [47, 188] on input "[DATE]" at bounding box center [80, 188] width 93 height 20
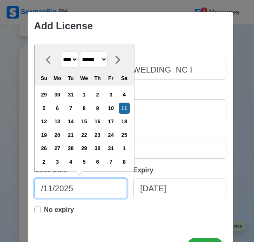
type input "[DATE]"
select select "*******"
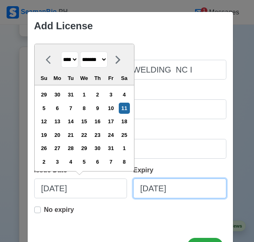
type input "[DATE]"
select select "****"
select select "******"
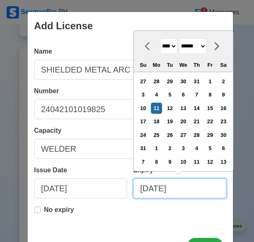
click at [145, 187] on input "[DATE]" at bounding box center [179, 188] width 93 height 20
type input "[DATE]"
select select "*******"
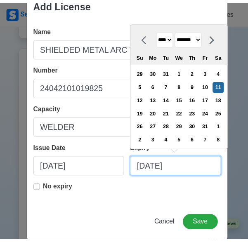
scroll to position [33, 0]
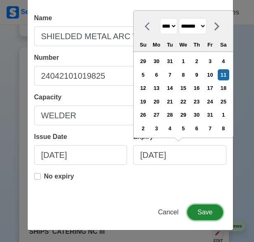
type input "[DATE]"
click at [203, 211] on button "Save" at bounding box center [204, 212] width 35 height 16
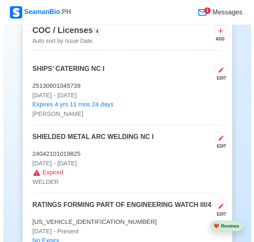
scroll to position [1379, 0]
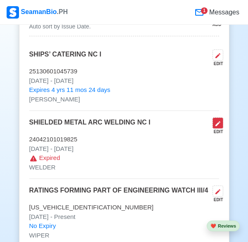
click at [215, 129] on button at bounding box center [217, 122] width 11 height 11
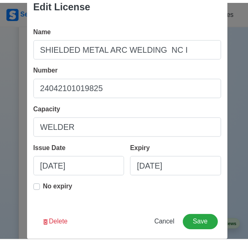
scroll to position [33, 0]
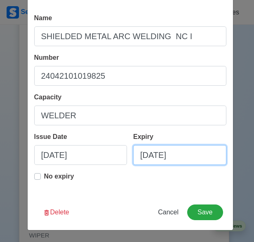
select select "****"
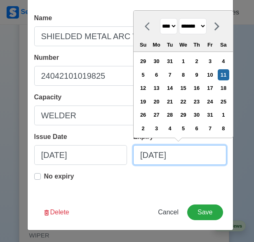
click at [147, 157] on input "[DATE]" at bounding box center [179, 155] width 93 height 20
type input "[DATE]"
select select "********"
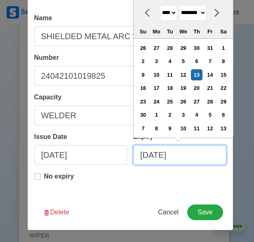
type input "[DATE]"
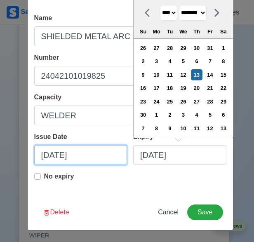
click at [46, 155] on input "[DATE]" at bounding box center [80, 155] width 93 height 20
select select "****"
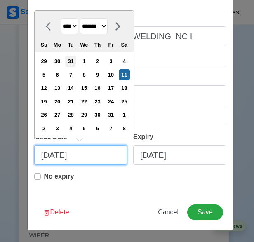
type input "[DATE]"
select select "********"
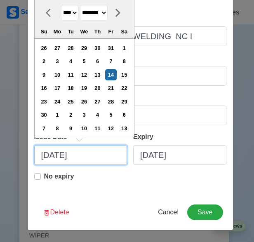
type input "[DATE]"
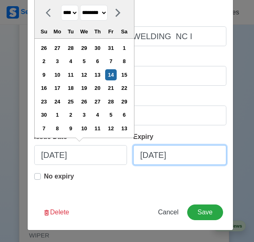
select select "****"
select select "********"
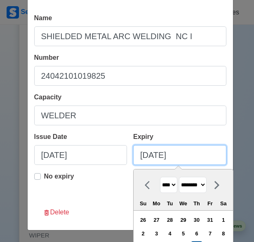
drag, startPoint x: 178, startPoint y: 155, endPoint x: 185, endPoint y: 146, distance: 11.5
click at [178, 155] on input "[DATE]" at bounding box center [179, 155] width 93 height 20
type input "[DATE]"
select select "****"
type input "[DATE]"
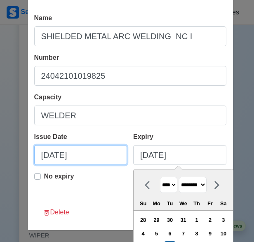
click at [80, 157] on input "[DATE]" at bounding box center [80, 155] width 93 height 20
select select "****"
select select "********"
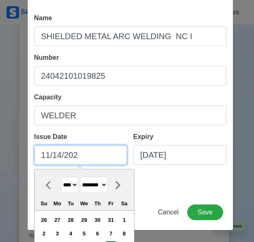
type input "[DATE]"
select select "****"
type input "[DATE]"
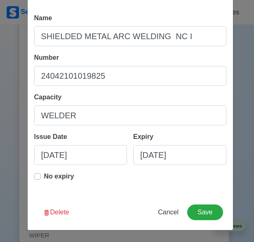
click at [127, 96] on div "Capacity WELDER" at bounding box center [130, 108] width 192 height 33
click at [197, 215] on button "Save" at bounding box center [204, 212] width 35 height 16
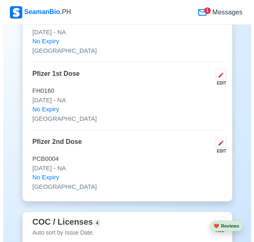
scroll to position [1256, 0]
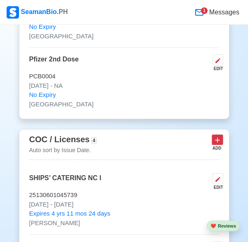
click at [217, 144] on icon at bounding box center [217, 140] width 8 height 8
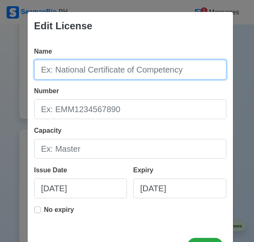
click at [90, 72] on input "Name" at bounding box center [130, 70] width 192 height 20
paste input "SHIELDED METAL ARC WELDING NC II"
type input "SHIELDED METAL ARC WELDING NC II"
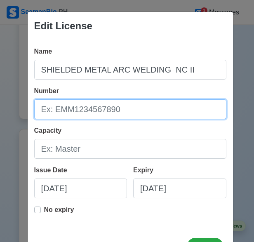
click at [71, 112] on input "Number" at bounding box center [130, 109] width 192 height 20
paste input "24042102022386"
type input "24042102022386"
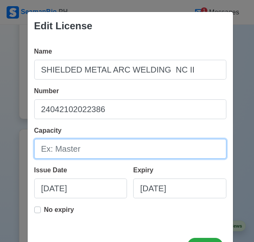
click at [55, 145] on input "Capacity" at bounding box center [130, 149] width 192 height 20
type input "WELDER"
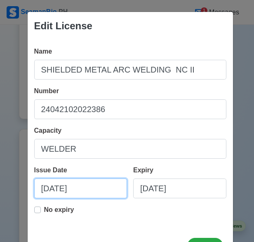
click at [44, 191] on input "[DATE]" at bounding box center [80, 188] width 93 height 20
select select "****"
select select "******"
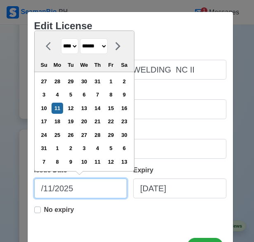
type input "[DATE]"
select select "*******"
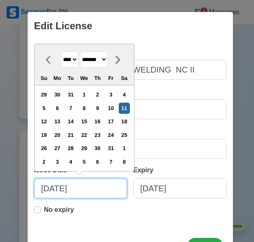
type input "[DATE]"
select select "********"
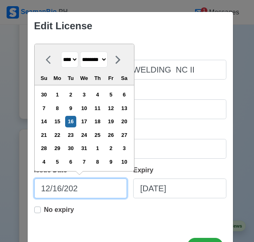
type input "[DATE]"
select select "****"
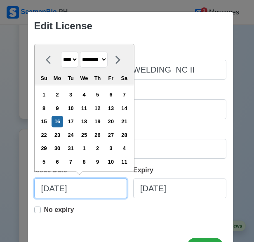
type input "[DATE]"
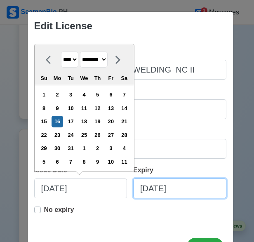
select select "****"
select select "******"
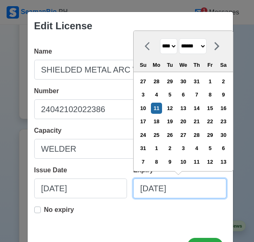
drag, startPoint x: 147, startPoint y: 190, endPoint x: 162, endPoint y: 181, distance: 17.5
click at [147, 189] on input "[DATE]" at bounding box center [179, 188] width 93 height 20
type input "[DATE]"
select select "*******"
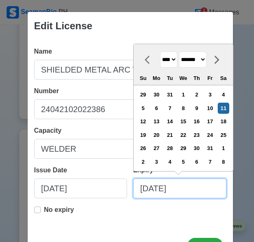
type input "[DATE]"
select select "********"
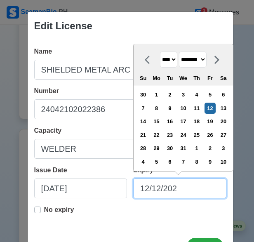
type input "[DATE]"
select select "****"
type input "[DATE]"
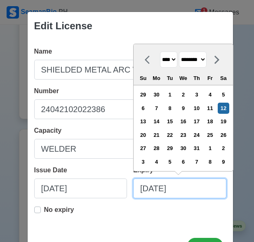
select select "****"
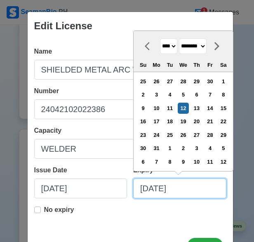
type input "[DATE]"
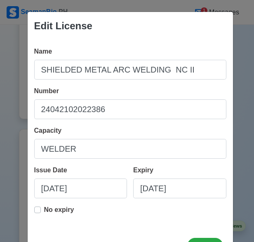
click at [132, 223] on div "Name SHIELDED METAL ARC WELDING NC II Number 24042102022386 Capacity WELDER Iss…" at bounding box center [130, 134] width 205 height 188
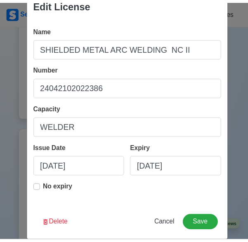
scroll to position [33, 0]
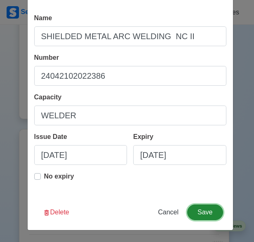
click at [200, 212] on button "Save" at bounding box center [204, 212] width 35 height 16
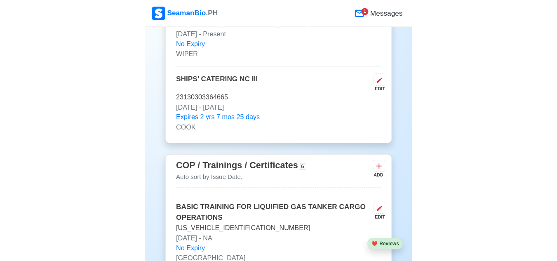
scroll to position [1709, 0]
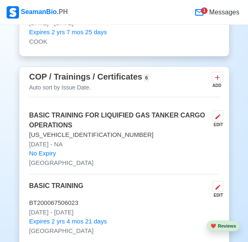
click at [202, 9] on icon at bounding box center [199, 12] width 10 height 10
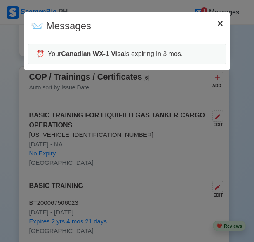
click at [225, 22] on button "× Close" at bounding box center [220, 23] width 19 height 23
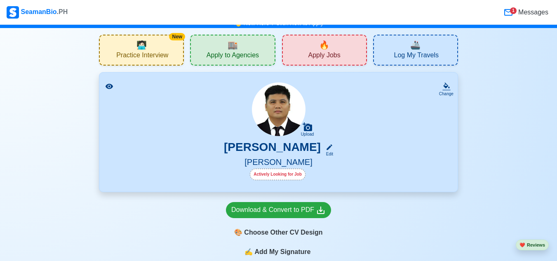
scroll to position [0, 0]
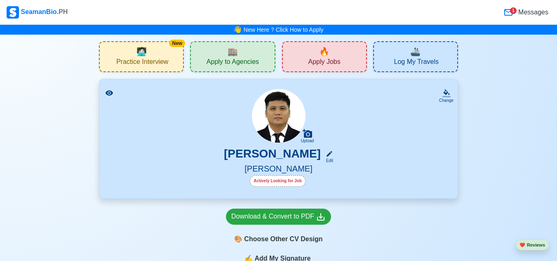
click at [253, 61] on span "Apply Jobs" at bounding box center [324, 63] width 32 height 10
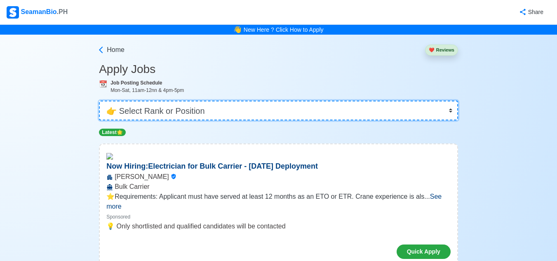
click at [198, 108] on select "👉 Select Rank or Position Master Chief Officer 2nd Officer 3rd Officer Junior O…" at bounding box center [278, 111] width 359 height 20
select select "[PERSON_NAME]"
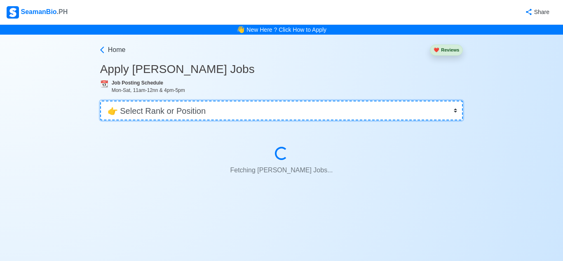
click at [198, 108] on select "👉 Select Rank or Position Master Chief Officer 2nd Officer 3rd Officer Junior O…" at bounding box center [281, 111] width 363 height 20
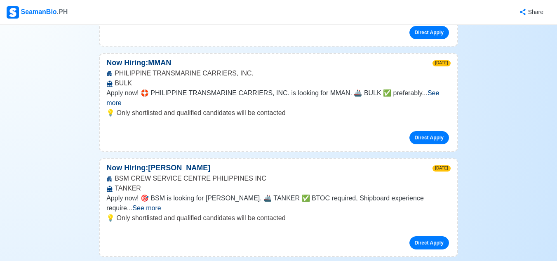
scroll to position [206, 0]
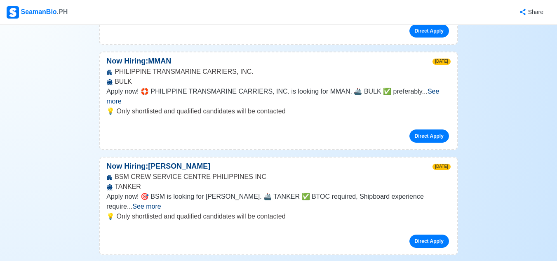
click at [161, 203] on span "See more" at bounding box center [146, 206] width 28 height 7
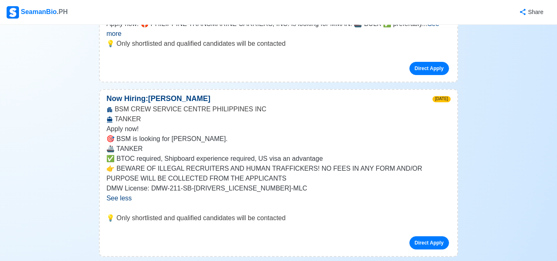
scroll to position [288, 0]
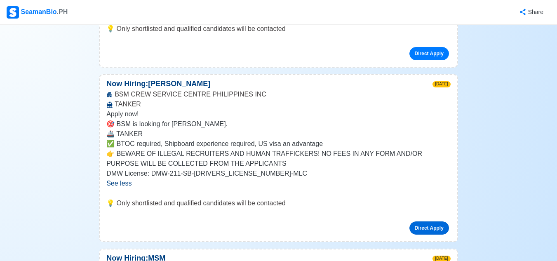
click at [253, 221] on link "Direct Apply" at bounding box center [429, 227] width 40 height 13
drag, startPoint x: 181, startPoint y: 88, endPoint x: 192, endPoint y: 99, distance: 15.7
click at [181, 89] on div "BSM CREW SERVICE CENTRE PHILIPPINES INC TANKER" at bounding box center [278, 99] width 357 height 20
click at [253, 221] on link "Direct Apply" at bounding box center [429, 227] width 40 height 13
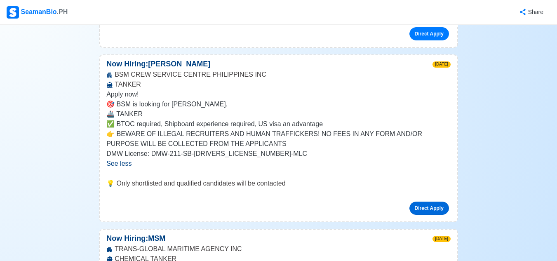
scroll to position [279, 0]
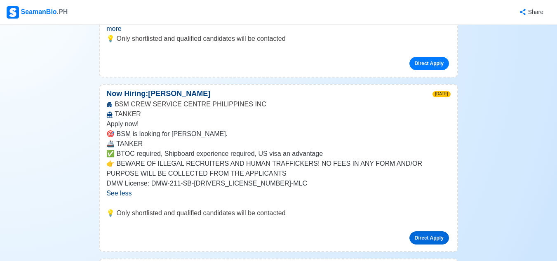
click at [253, 231] on link "Direct Apply" at bounding box center [429, 237] width 40 height 13
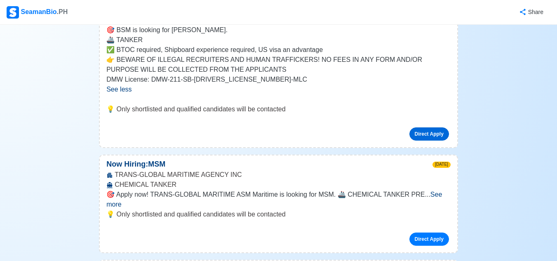
scroll to position [402, 0]
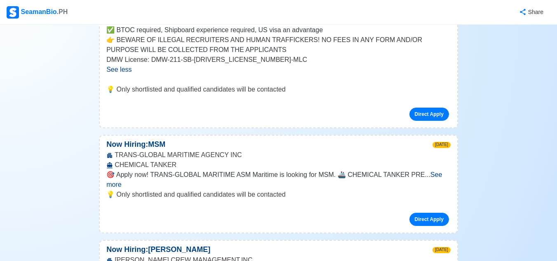
click at [253, 171] on span "See more" at bounding box center [273, 179] width 335 height 17
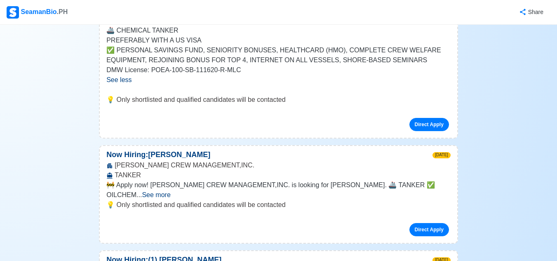
scroll to position [567, 0]
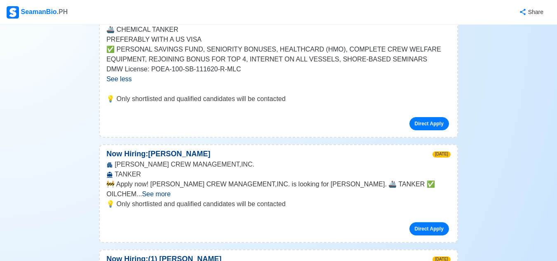
click at [170, 190] on span "See more" at bounding box center [156, 193] width 28 height 7
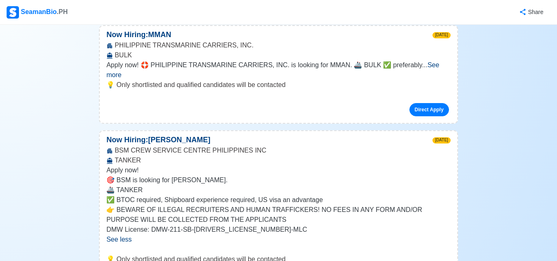
scroll to position [247, 0]
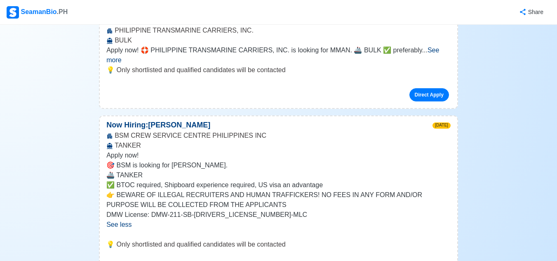
click at [253, 131] on div "BSM CREW SERVICE CENTRE PHILIPPINES INC TANKER" at bounding box center [278, 141] width 357 height 20
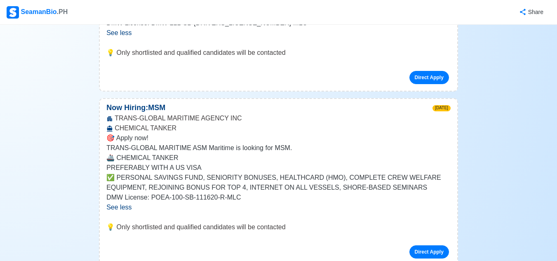
scroll to position [453, 0]
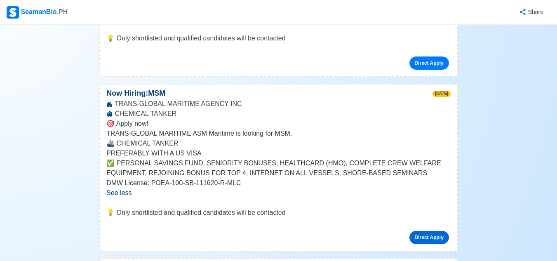
click at [253, 231] on link "Direct Apply" at bounding box center [429, 237] width 40 height 13
click at [211, 158] on p "✅ PERSONAL SAVINGS FUND, SENIORITY BONUSES, HEALTHCARD (HMO), COMPLETE CREW WEL…" at bounding box center [278, 168] width 344 height 20
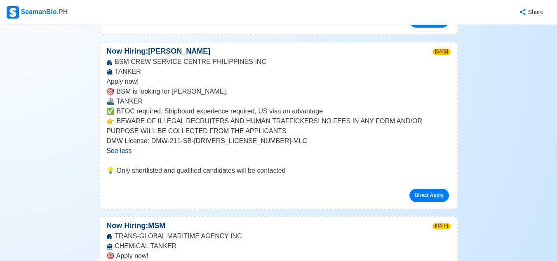
scroll to position [330, 0]
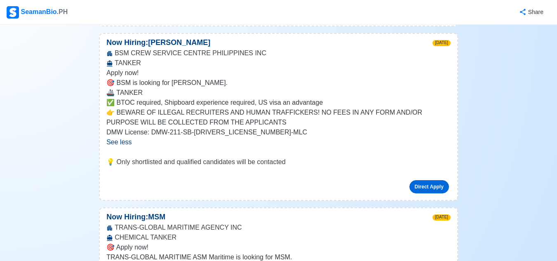
click at [253, 180] on link "Direct Apply" at bounding box center [429, 186] width 40 height 13
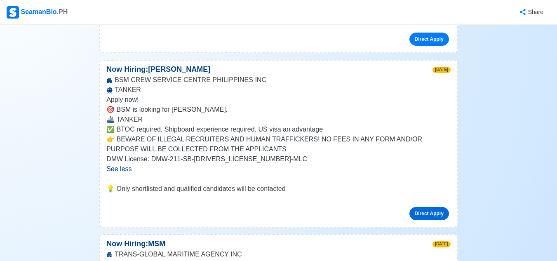
scroll to position [288, 0]
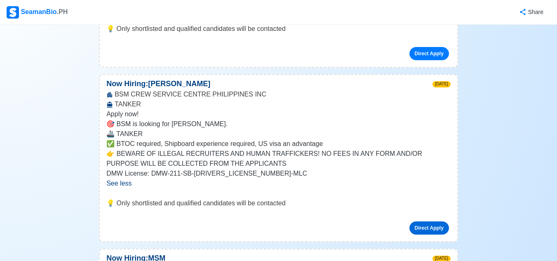
click at [253, 221] on link "Direct Apply" at bounding box center [429, 227] width 40 height 13
